Goal: Task Accomplishment & Management: Use online tool/utility

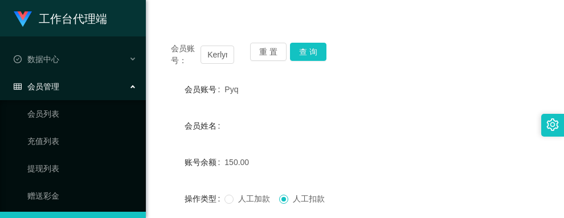
scroll to position [0, 19]
type input "Kerlyn1408"
click at [299, 59] on button "查 询" at bounding box center [308, 52] width 36 height 18
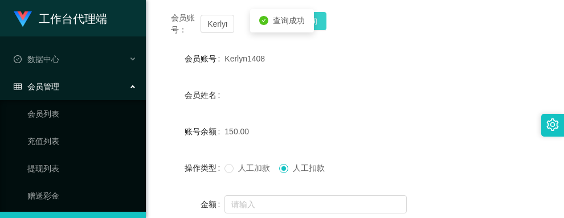
scroll to position [171, 0]
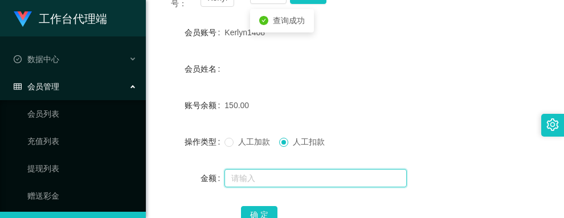
click at [255, 180] on input "text" at bounding box center [315, 178] width 182 height 18
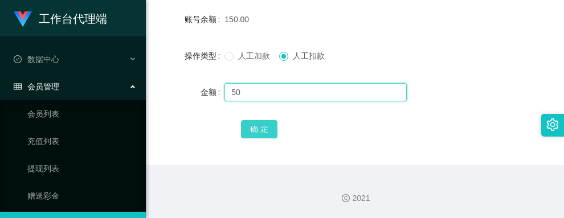
type input "50"
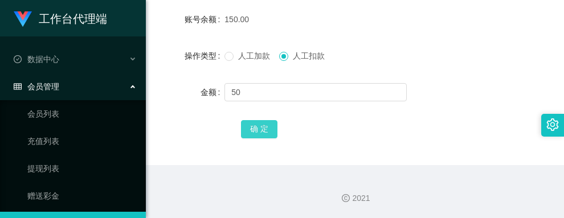
click at [261, 137] on button "确 定" at bounding box center [259, 129] width 36 height 18
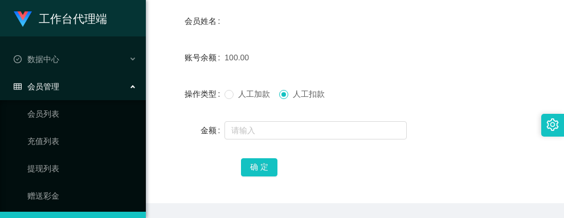
scroll to position [143, 0]
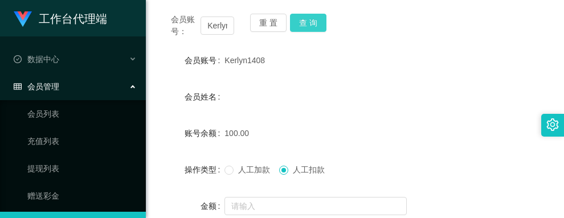
click at [314, 27] on button "查 询" at bounding box center [308, 23] width 36 height 18
click at [314, 27] on button "查 询" at bounding box center [314, 23] width 49 height 18
click at [314, 27] on button "查 询" at bounding box center [308, 23] width 36 height 18
click at [300, 27] on button "查 询" at bounding box center [308, 23] width 36 height 18
drag, startPoint x: 264, startPoint y: 61, endPoint x: 225, endPoint y: 59, distance: 38.2
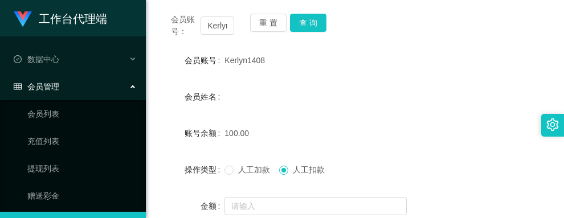
click at [225, 59] on div "Kerlyn1408" at bounding box center [338, 60] width 228 height 23
copy span "Kerlyn1408"
drag, startPoint x: 341, startPoint y: 106, endPoint x: 310, endPoint y: 86, distance: 36.6
click at [341, 106] on div "会员姓名" at bounding box center [354, 96] width 390 height 23
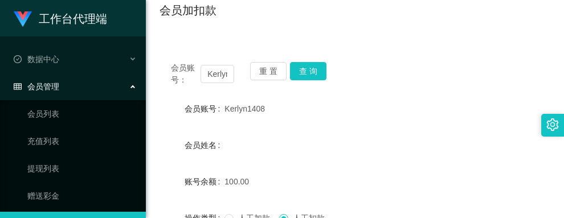
scroll to position [0, 0]
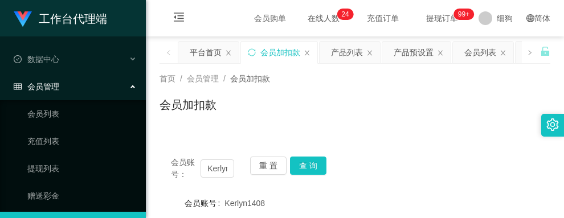
click at [428, 18] on span "提现订单 99+" at bounding box center [441, 18] width 43 height 8
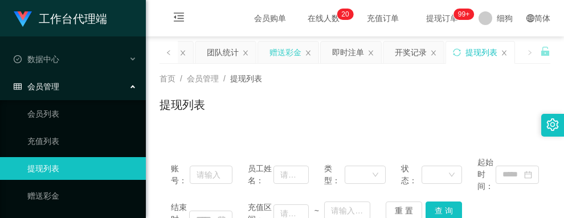
click at [288, 51] on div "赠送彩金" at bounding box center [285, 53] width 32 height 22
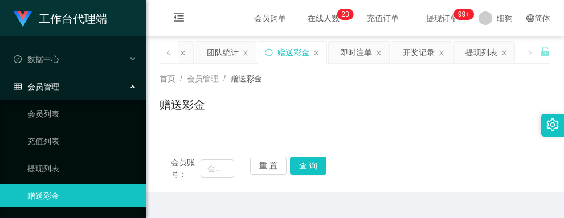
scroll to position [27, 0]
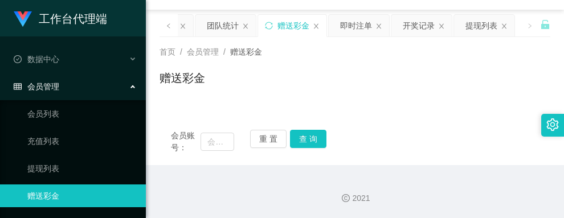
click at [361, 94] on div "赠送彩金" at bounding box center [354, 82] width 390 height 26
click at [216, 139] on input "text" at bounding box center [217, 142] width 34 height 18
paste input "Kerlyn1408"
type input "Kerlyn1408"
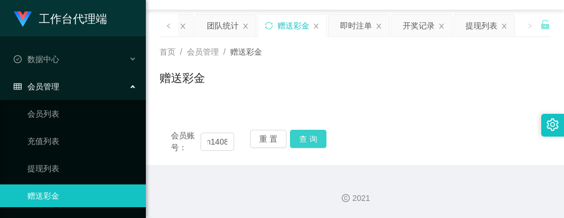
click at [314, 137] on button "查 询" at bounding box center [308, 139] width 36 height 18
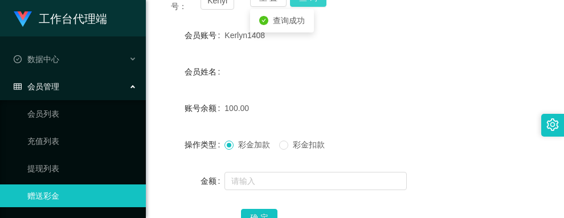
scroll to position [198, 0]
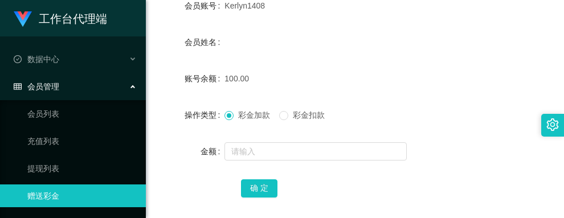
click at [338, 48] on div "会员姓名" at bounding box center [354, 42] width 390 height 23
click at [372, 79] on div "100.00" at bounding box center [338, 78] width 228 height 23
